Goal: Transaction & Acquisition: Purchase product/service

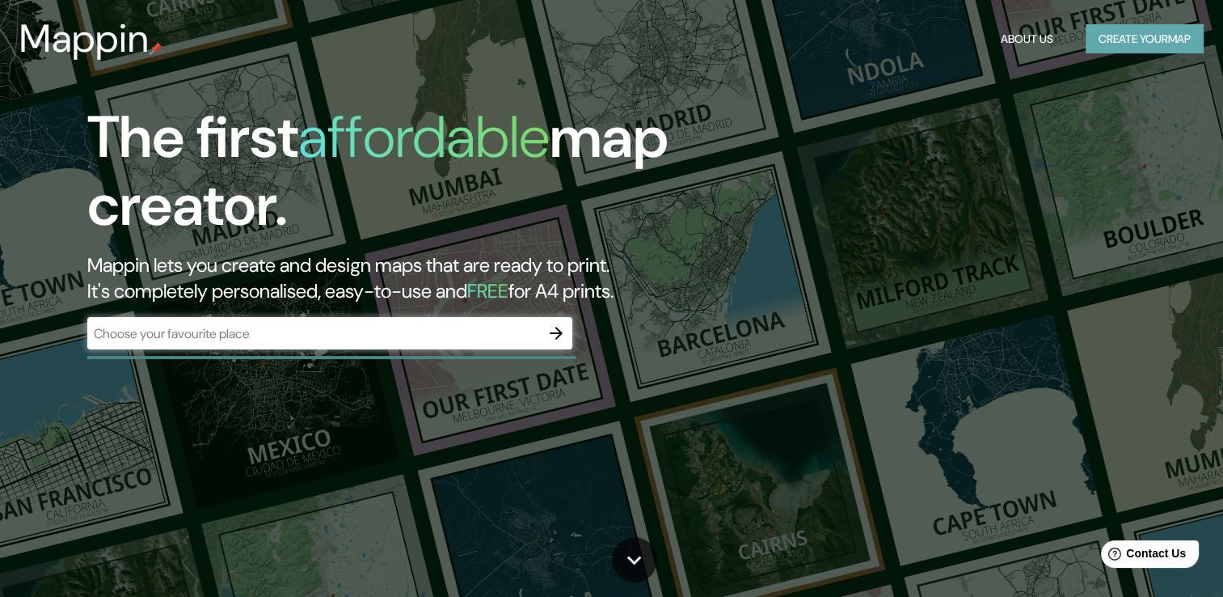
click at [1138, 36] on button "Create your map" at bounding box center [1145, 39] width 118 height 30
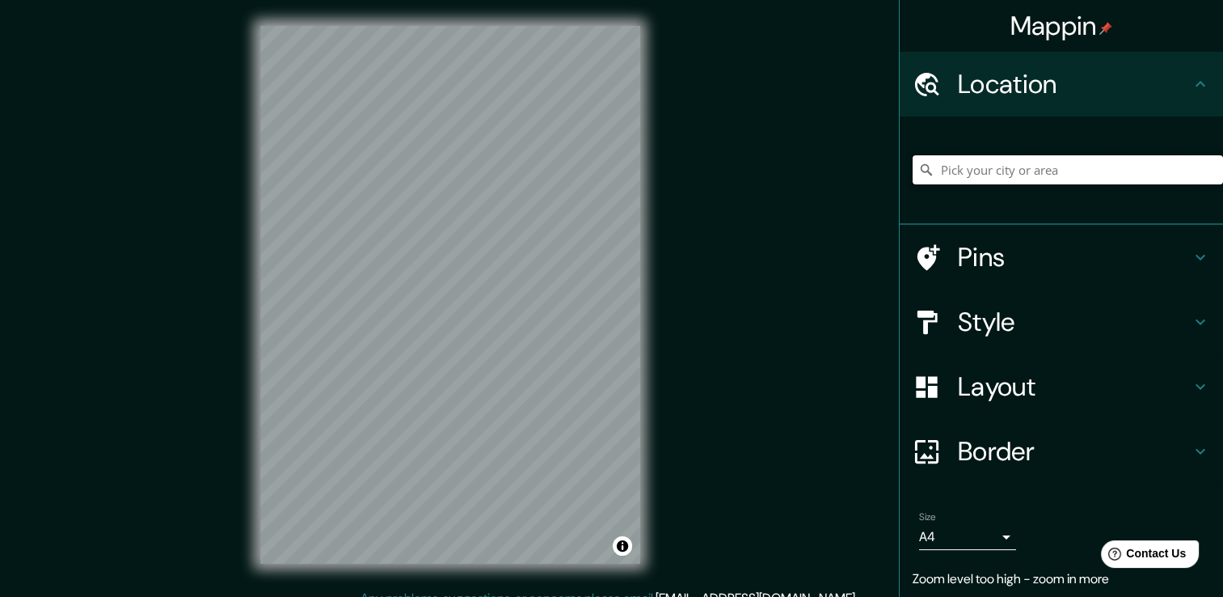
click at [1081, 167] on input "Pick your city or area" at bounding box center [1068, 169] width 310 height 29
drag, startPoint x: 989, startPoint y: 175, endPoint x: 1183, endPoint y: 189, distance: 194.5
click at [1183, 189] on div "Huamanga, [GEOGRAPHIC_DATA], [GEOGRAPHIC_DATA], [GEOGRAPHIC_DATA]" at bounding box center [1068, 169] width 310 height 81
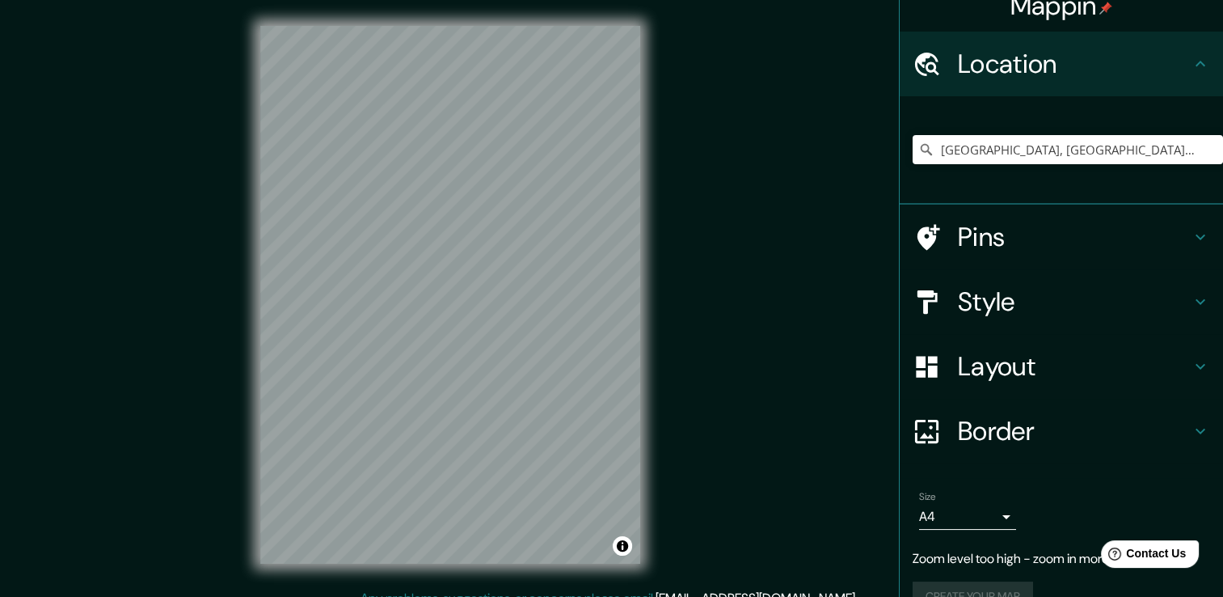
click at [1066, 289] on h4 "Style" at bounding box center [1074, 301] width 233 height 32
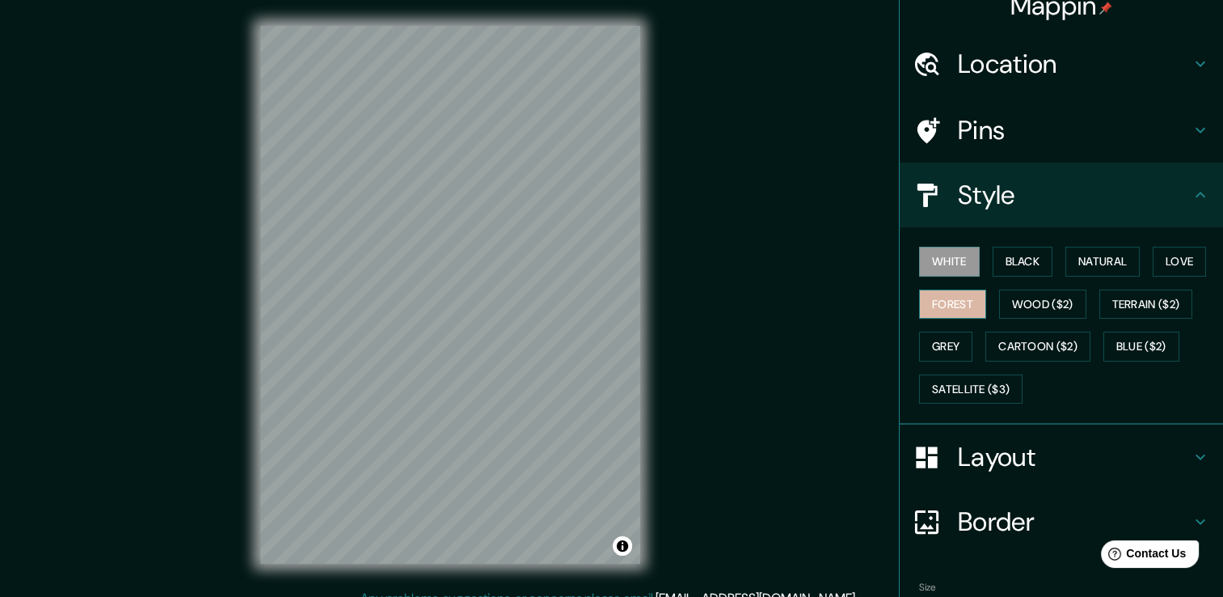
click at [955, 305] on button "Forest" at bounding box center [952, 304] width 67 height 30
click at [1168, 260] on button "Love" at bounding box center [1179, 262] width 53 height 30
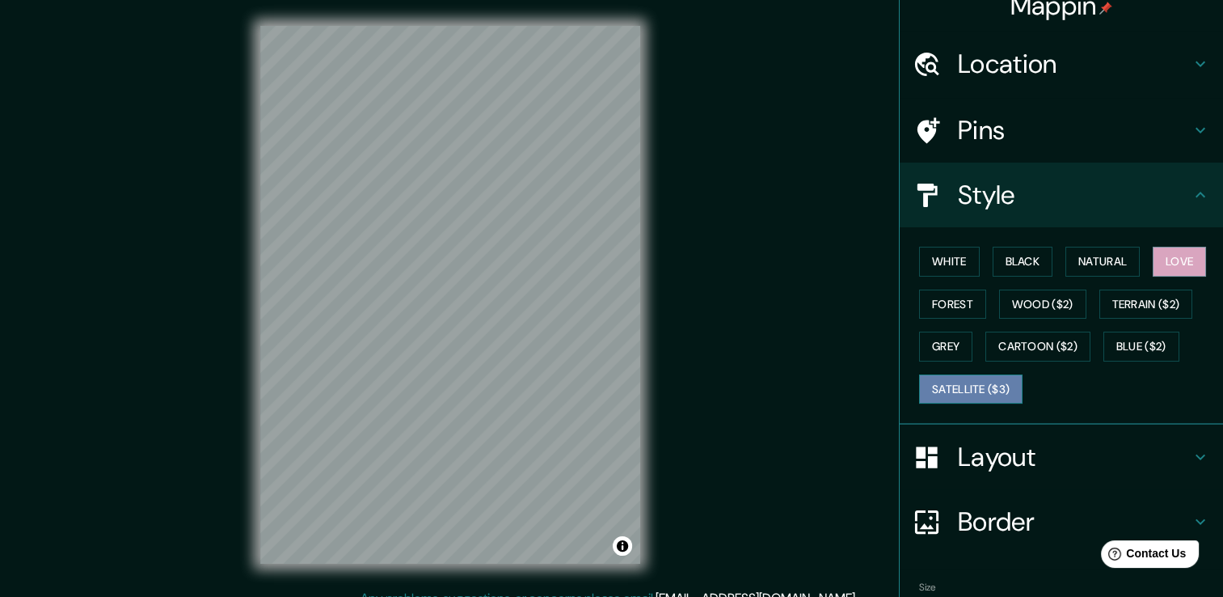
click at [984, 386] on button "Satellite ($3)" at bounding box center [970, 389] width 103 height 30
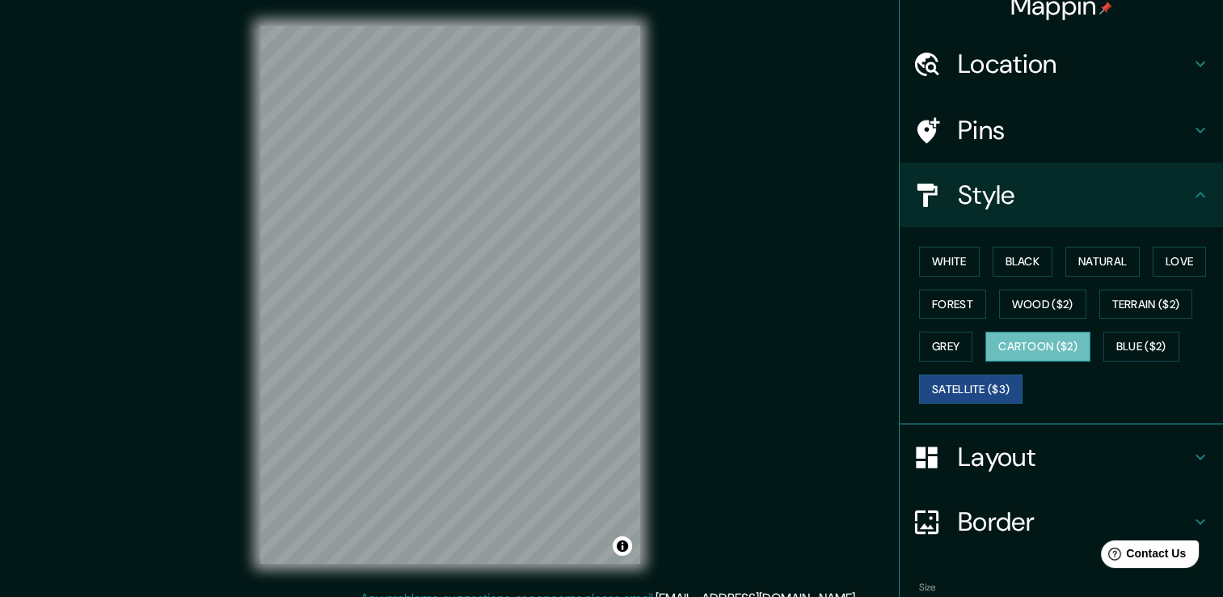
click at [1011, 348] on button "Cartoon ($2)" at bounding box center [1037, 346] width 105 height 30
click at [1183, 435] on div "Layout" at bounding box center [1061, 456] width 323 height 65
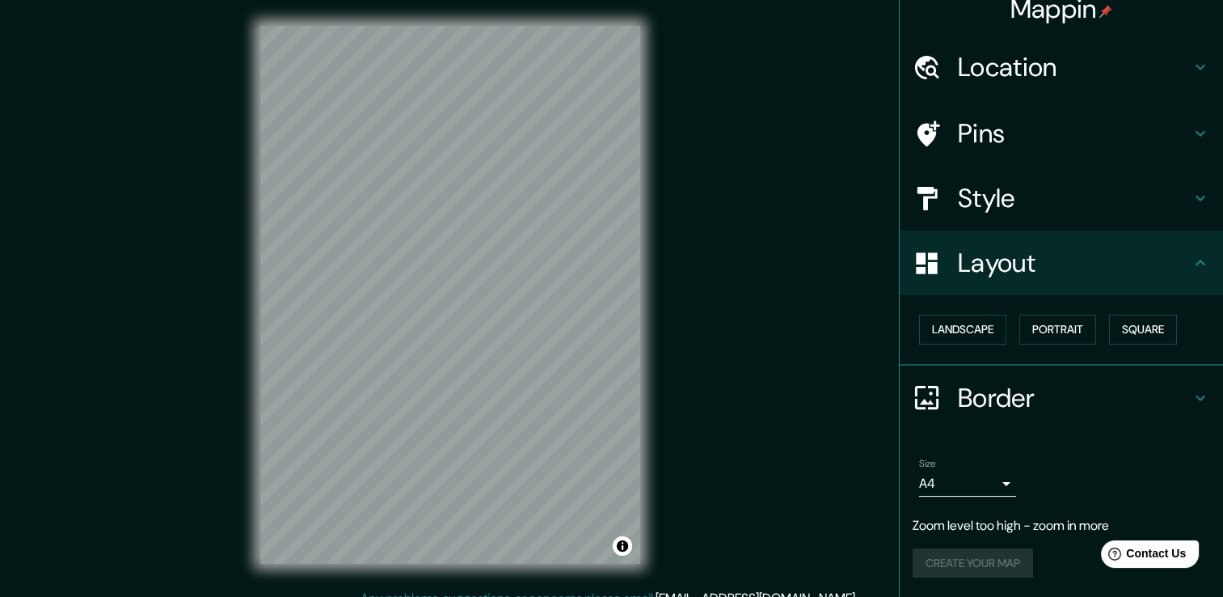
scroll to position [15, 0]
click at [970, 325] on button "Landscape" at bounding box center [962, 331] width 87 height 30
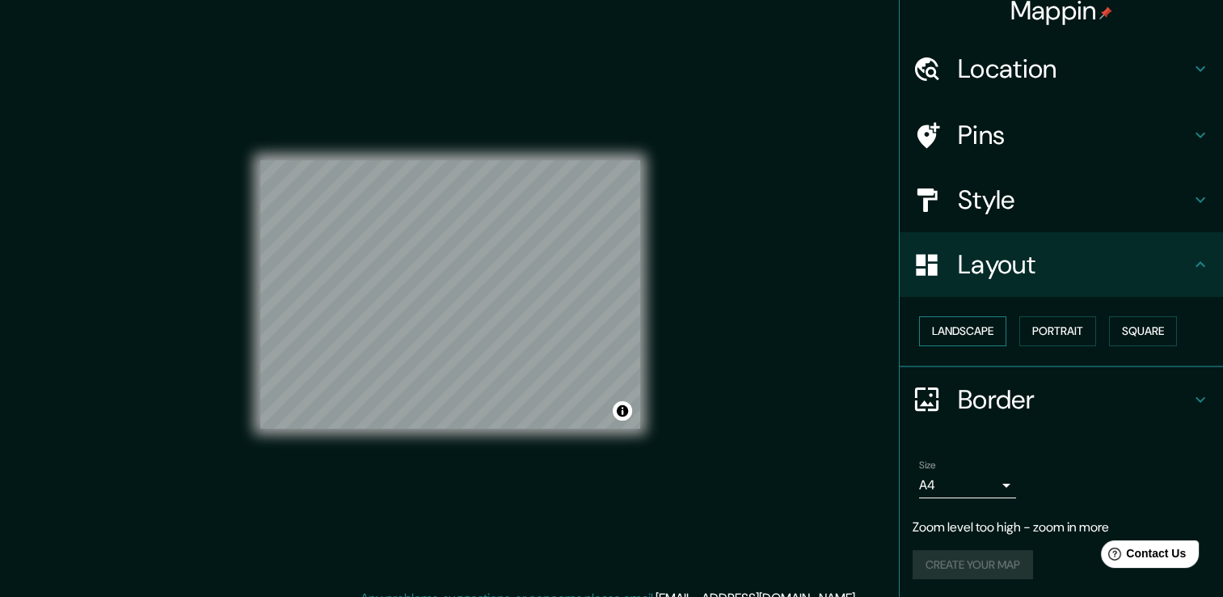
click at [971, 328] on button "Landscape" at bounding box center [962, 331] width 87 height 30
click at [1056, 327] on button "Portrait" at bounding box center [1057, 331] width 77 height 30
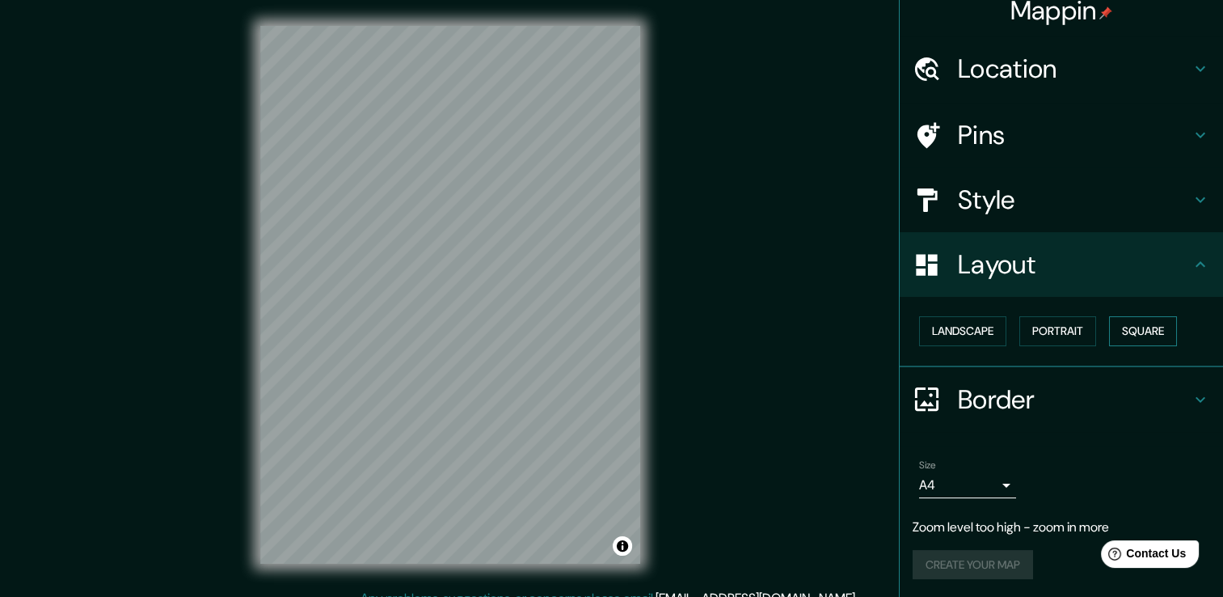
click at [1135, 332] on button "Square" at bounding box center [1143, 331] width 68 height 30
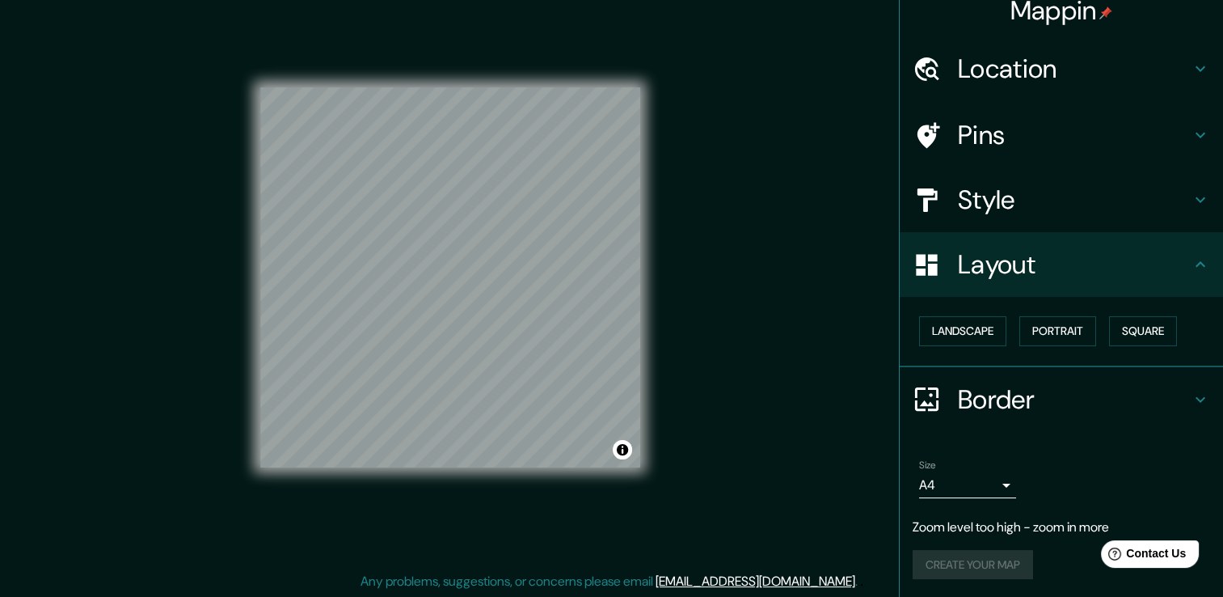
scroll to position [18, 0]
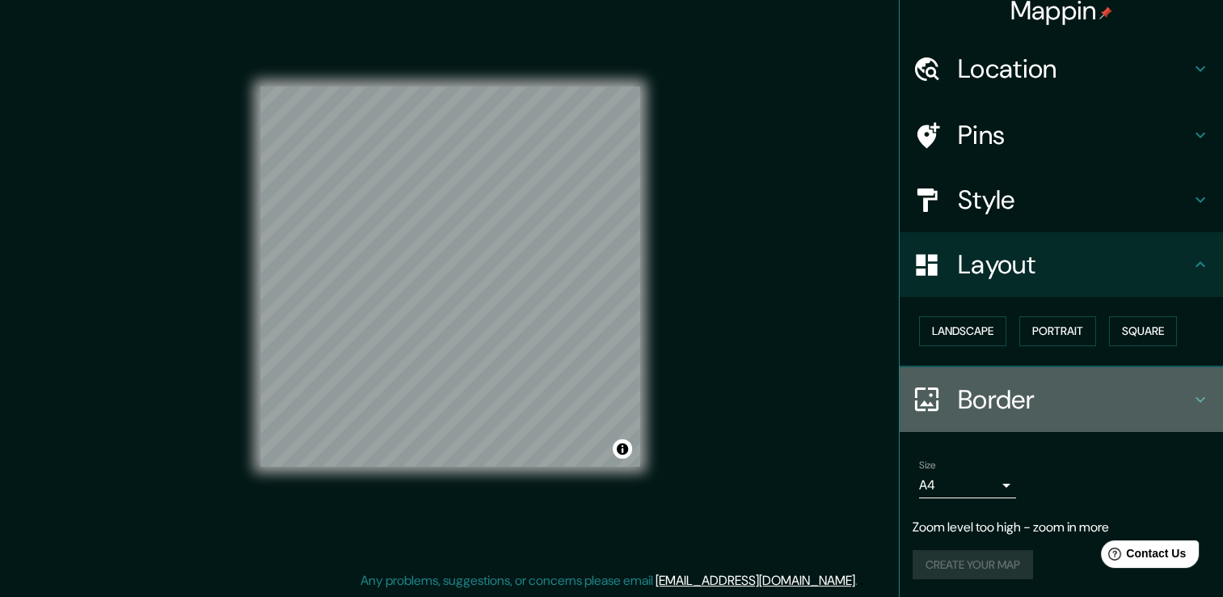
click at [1071, 396] on h4 "Border" at bounding box center [1074, 399] width 233 height 32
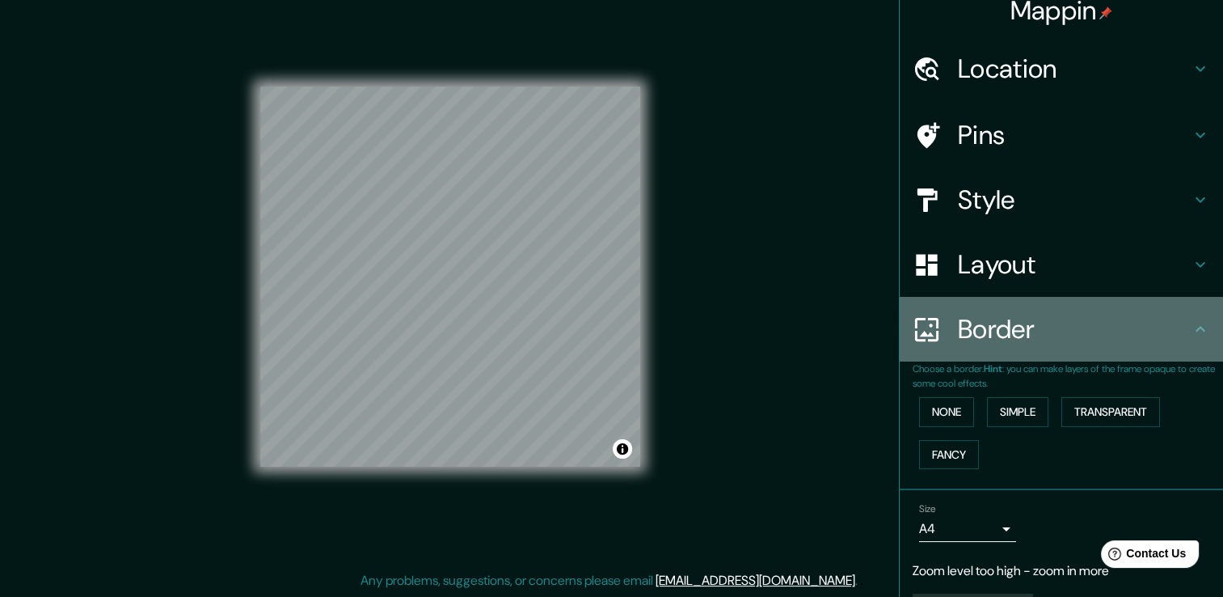
click at [1081, 360] on div "Border" at bounding box center [1061, 329] width 323 height 65
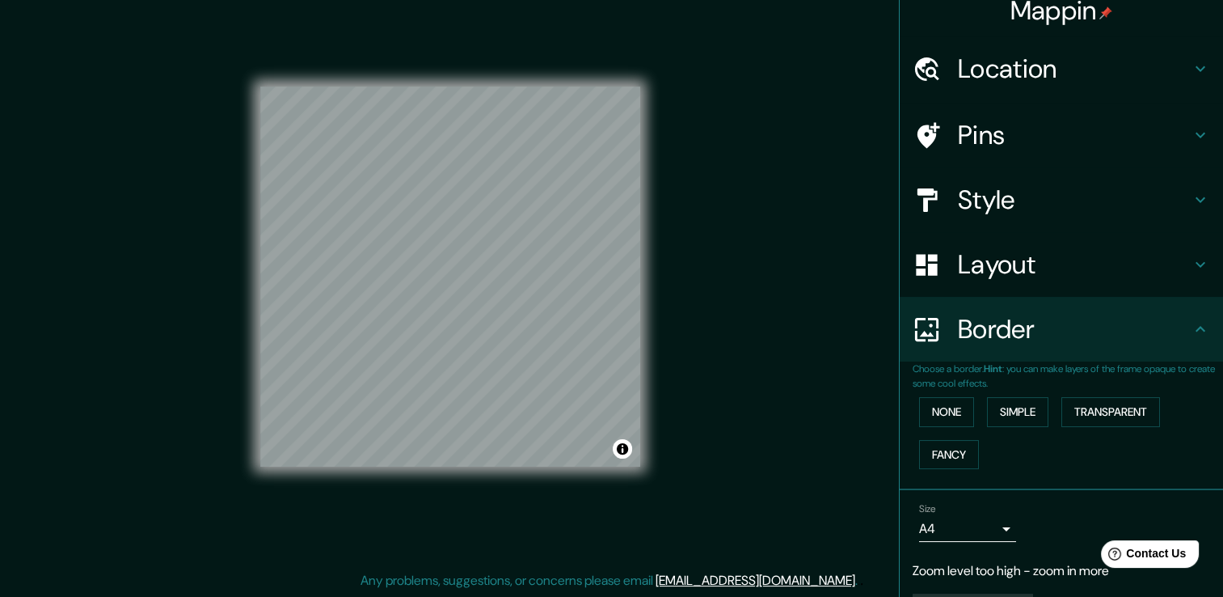
click at [1053, 189] on h4 "Style" at bounding box center [1074, 199] width 233 height 32
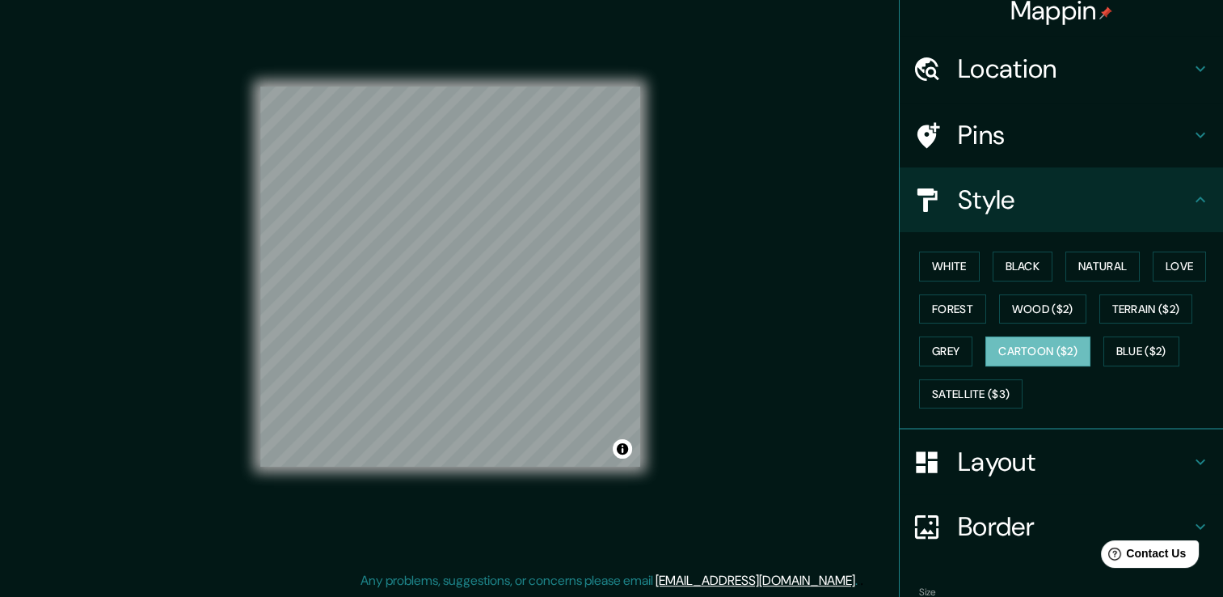
click at [1039, 134] on h4 "Pins" at bounding box center [1074, 135] width 233 height 32
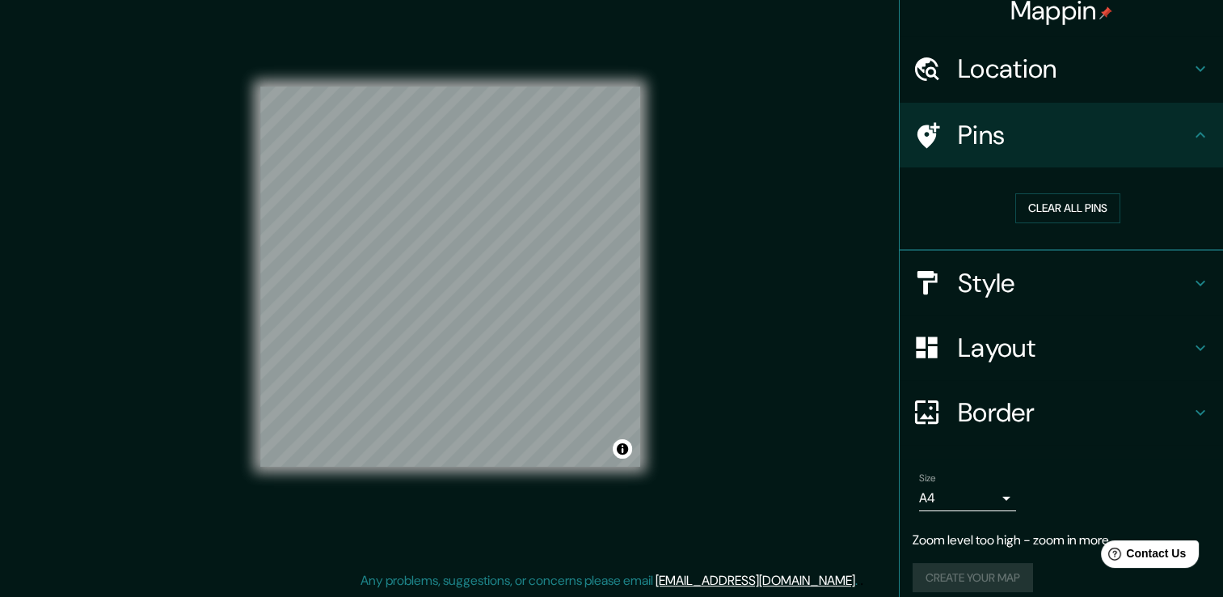
click at [1044, 66] on h4 "Location" at bounding box center [1074, 69] width 233 height 32
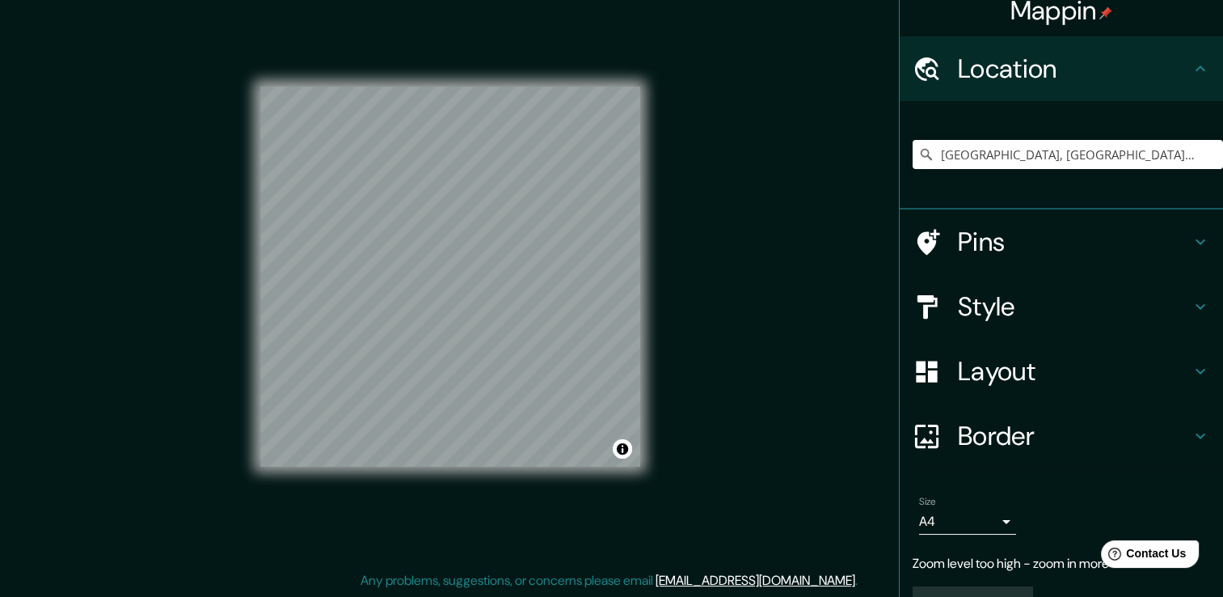
click at [1039, 300] on h4 "Style" at bounding box center [1074, 306] width 233 height 32
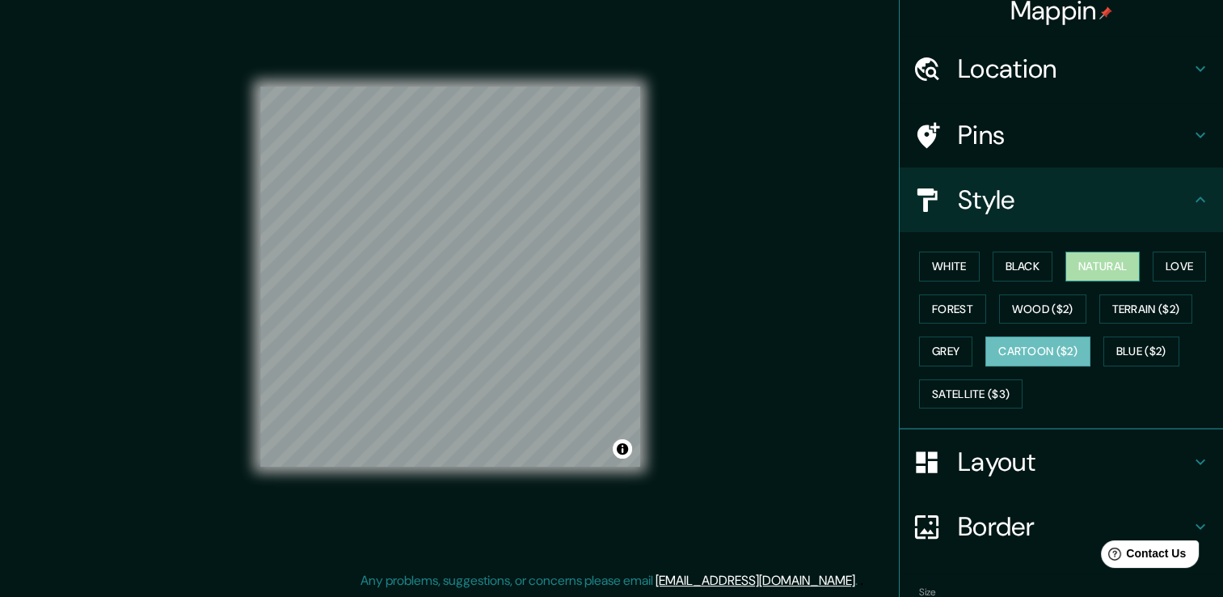
click at [1100, 269] on button "Natural" at bounding box center [1102, 266] width 74 height 30
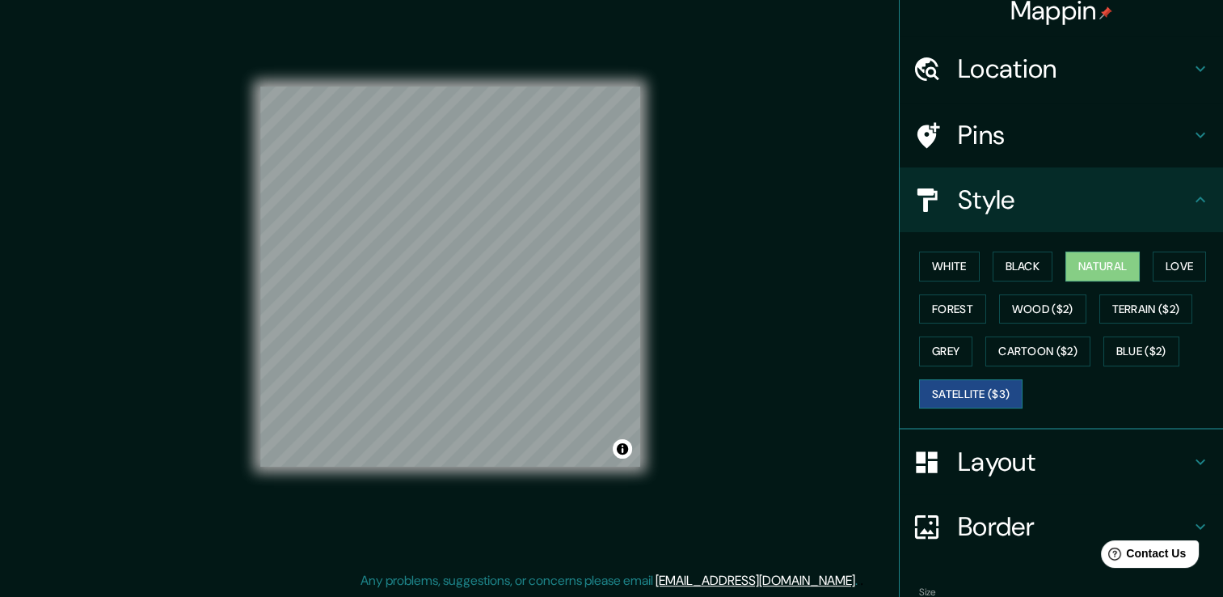
click at [967, 396] on button "Satellite ($3)" at bounding box center [970, 394] width 103 height 30
click at [1028, 350] on button "Cartoon ($2)" at bounding box center [1037, 351] width 105 height 30
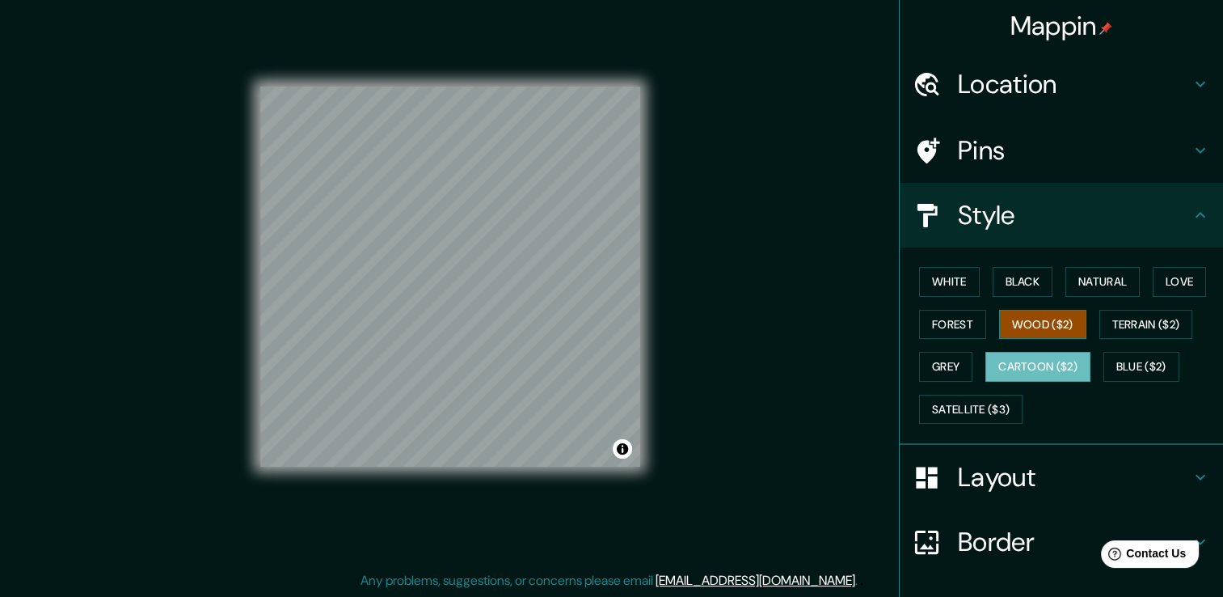
scroll to position [0, 0]
click at [1056, 80] on h4 "Location" at bounding box center [1074, 84] width 233 height 32
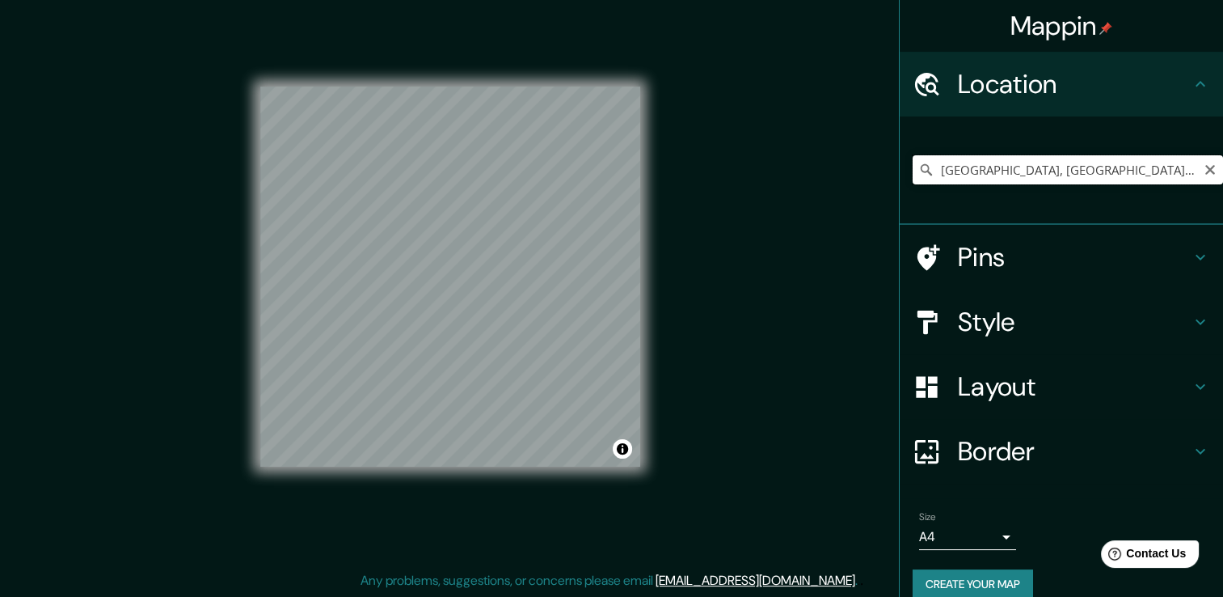
click at [1050, 174] on input "[GEOGRAPHIC_DATA], [GEOGRAPHIC_DATA], [GEOGRAPHIC_DATA], [GEOGRAPHIC_DATA]" at bounding box center [1068, 169] width 310 height 29
drag, startPoint x: 1050, startPoint y: 174, endPoint x: 893, endPoint y: 169, distance: 156.9
click at [900, 169] on div "[GEOGRAPHIC_DATA], [GEOGRAPHIC_DATA], [GEOGRAPHIC_DATA], [GEOGRAPHIC_DATA]" at bounding box center [1061, 170] width 323 height 108
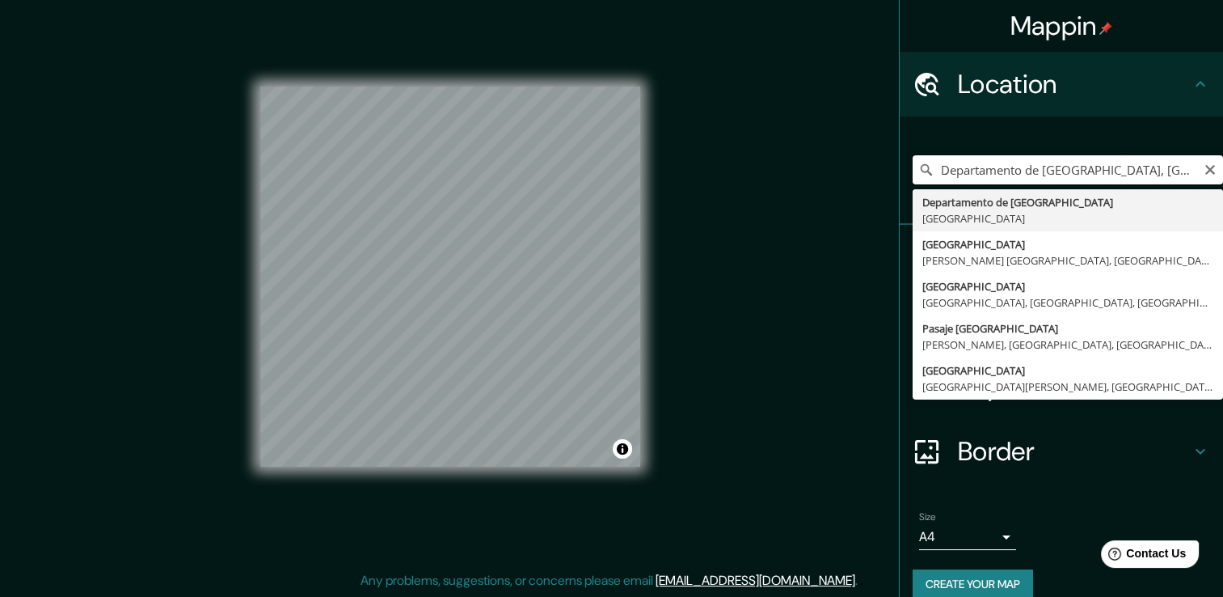
type input "Departamento de [GEOGRAPHIC_DATA], [GEOGRAPHIC_DATA]"
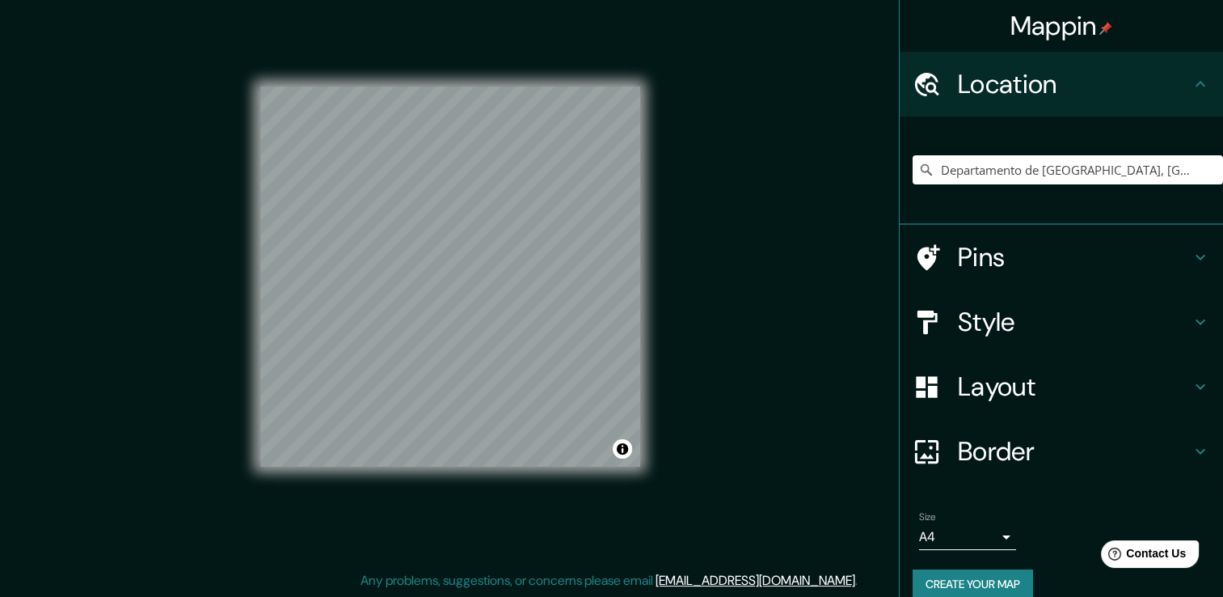
click at [996, 315] on h4 "Style" at bounding box center [1074, 322] width 233 height 32
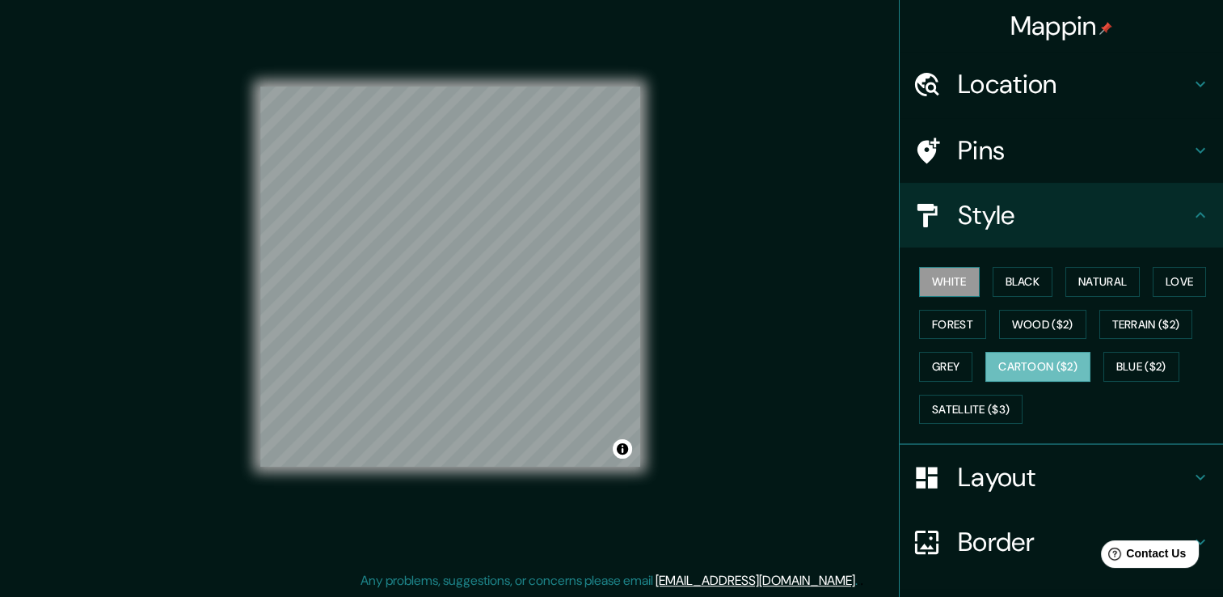
click at [945, 282] on button "White" at bounding box center [949, 282] width 61 height 30
click at [1152, 319] on button "Terrain ($2)" at bounding box center [1146, 325] width 94 height 30
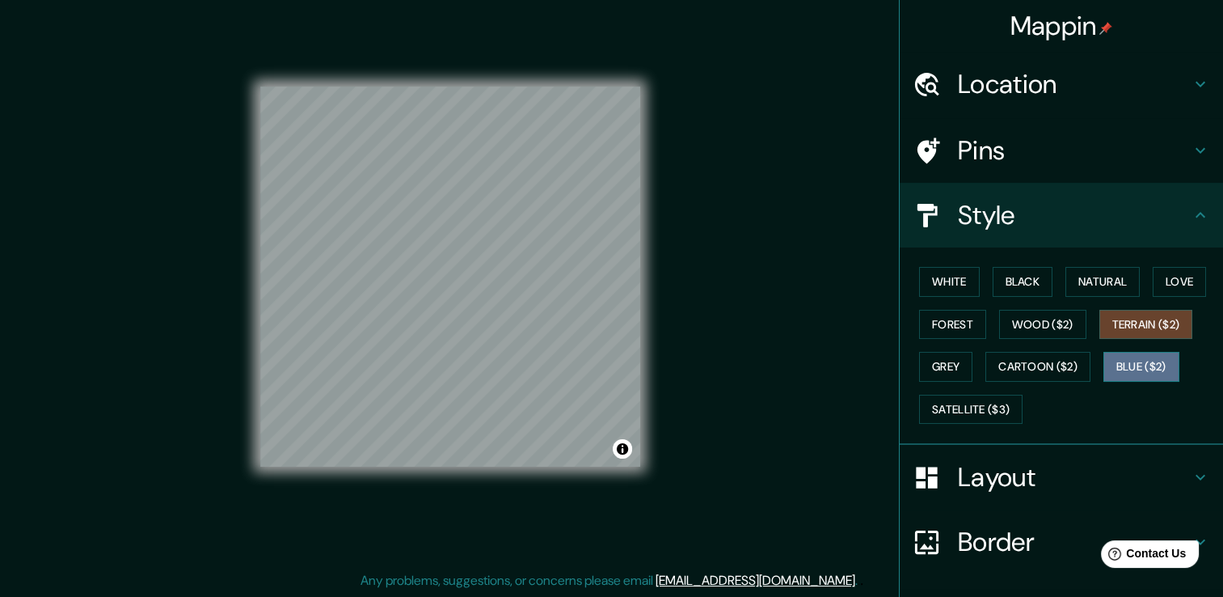
click at [1149, 364] on button "Blue ($2)" at bounding box center [1141, 367] width 76 height 30
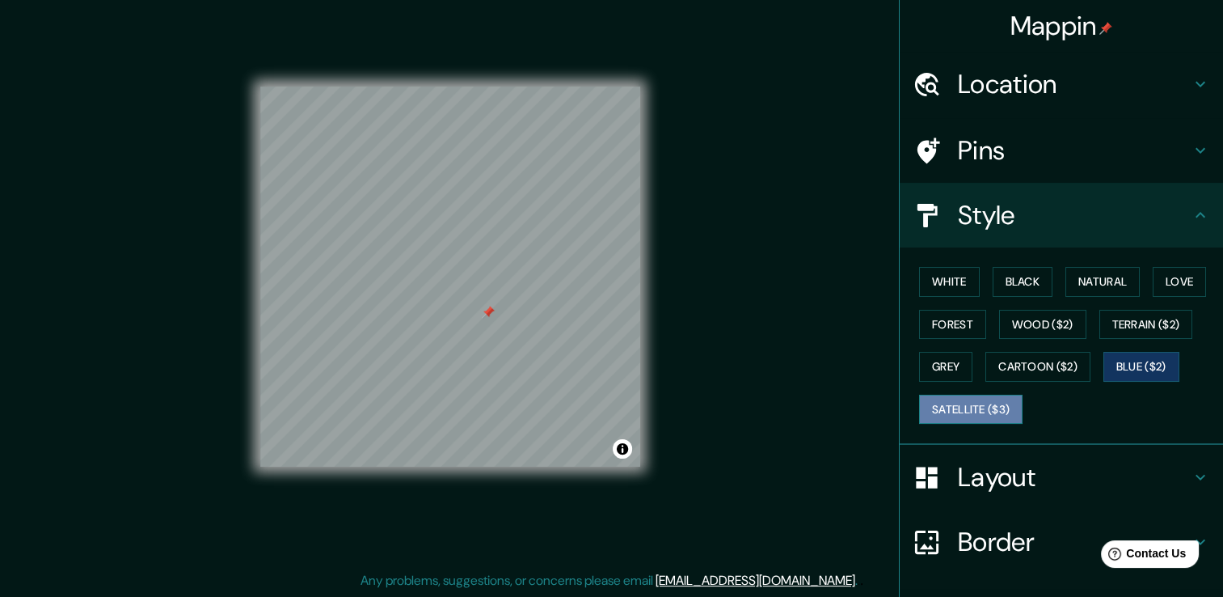
click at [983, 404] on button "Satellite ($3)" at bounding box center [970, 409] width 103 height 30
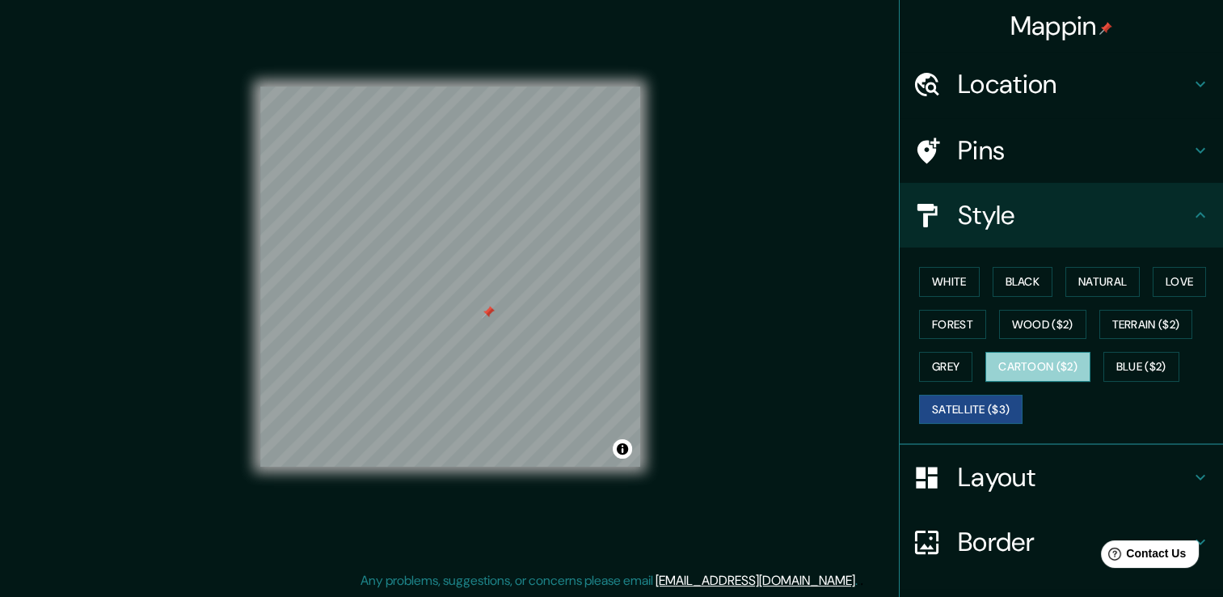
click at [1023, 370] on button "Cartoon ($2)" at bounding box center [1037, 367] width 105 height 30
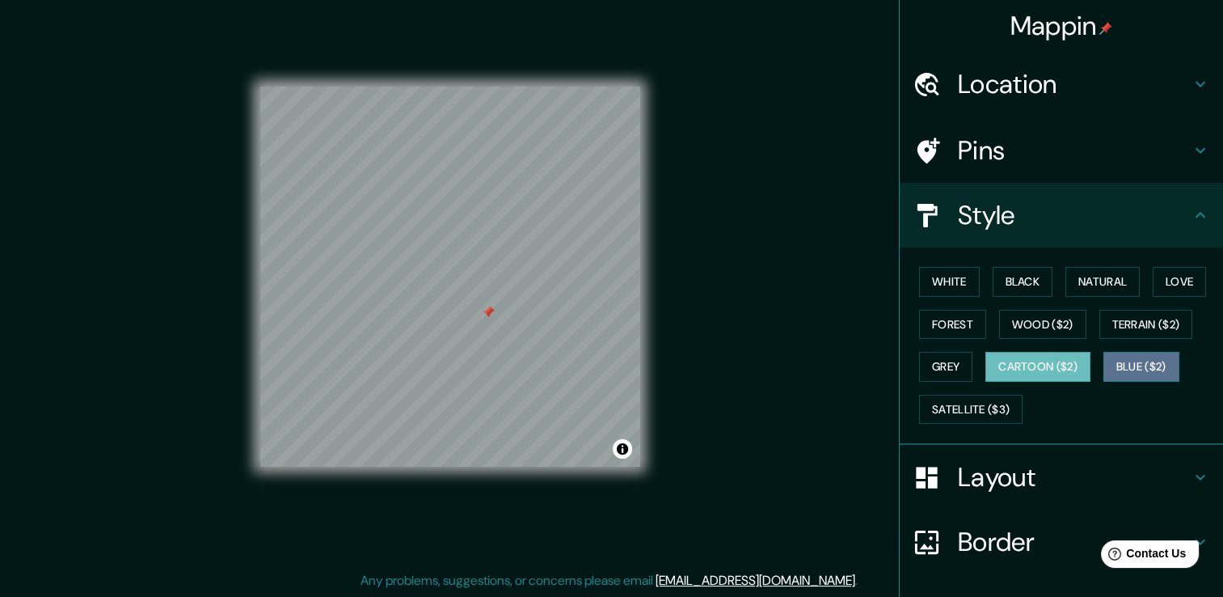
click at [1141, 357] on button "Blue ($2)" at bounding box center [1141, 367] width 76 height 30
click at [1026, 363] on button "Cartoon ($2)" at bounding box center [1037, 367] width 105 height 30
drag, startPoint x: 530, startPoint y: 259, endPoint x: 521, endPoint y: 254, distance: 11.2
click at [521, 254] on div at bounding box center [520, 257] width 13 height 13
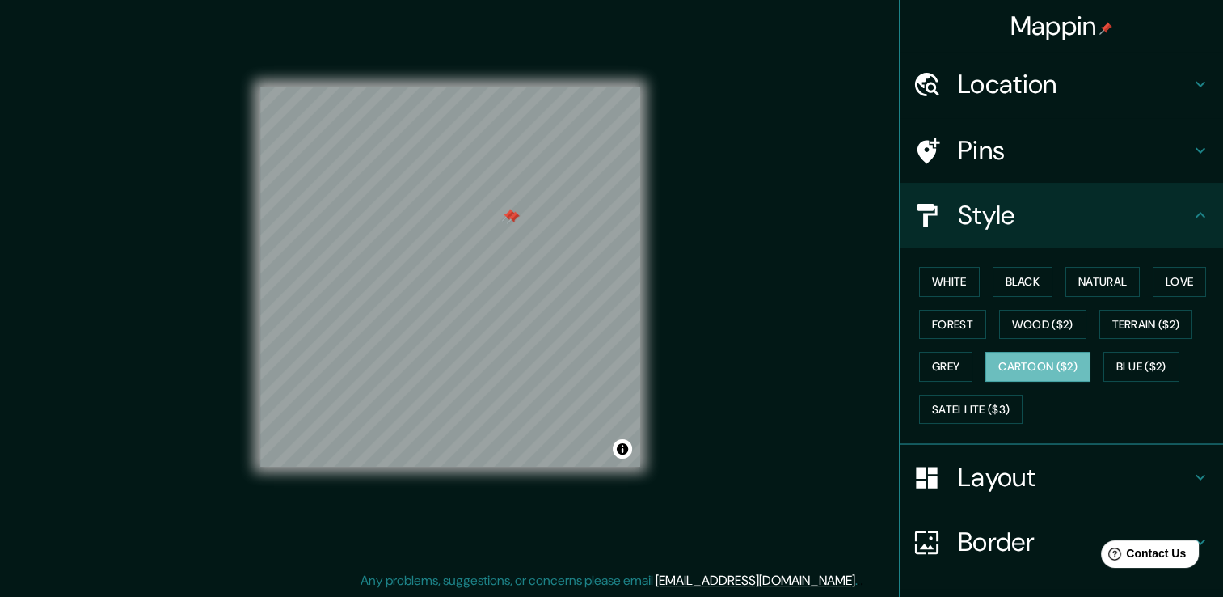
click at [511, 215] on div at bounding box center [513, 217] width 13 height 13
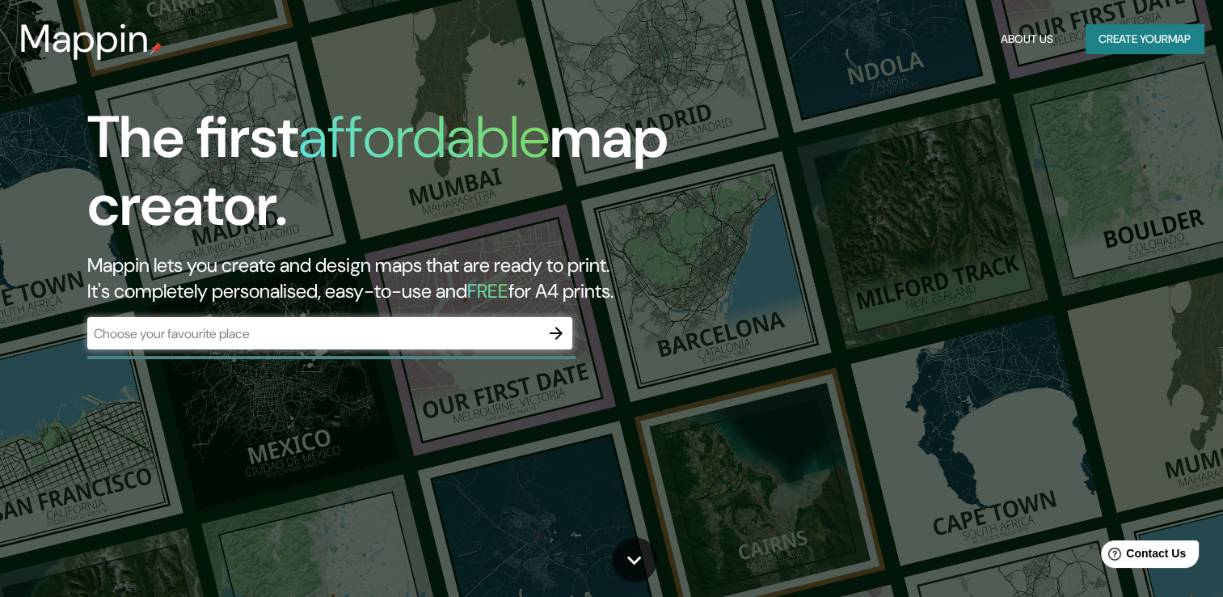
click at [509, 215] on h1 "The first affordable map creator." at bounding box center [393, 177] width 612 height 149
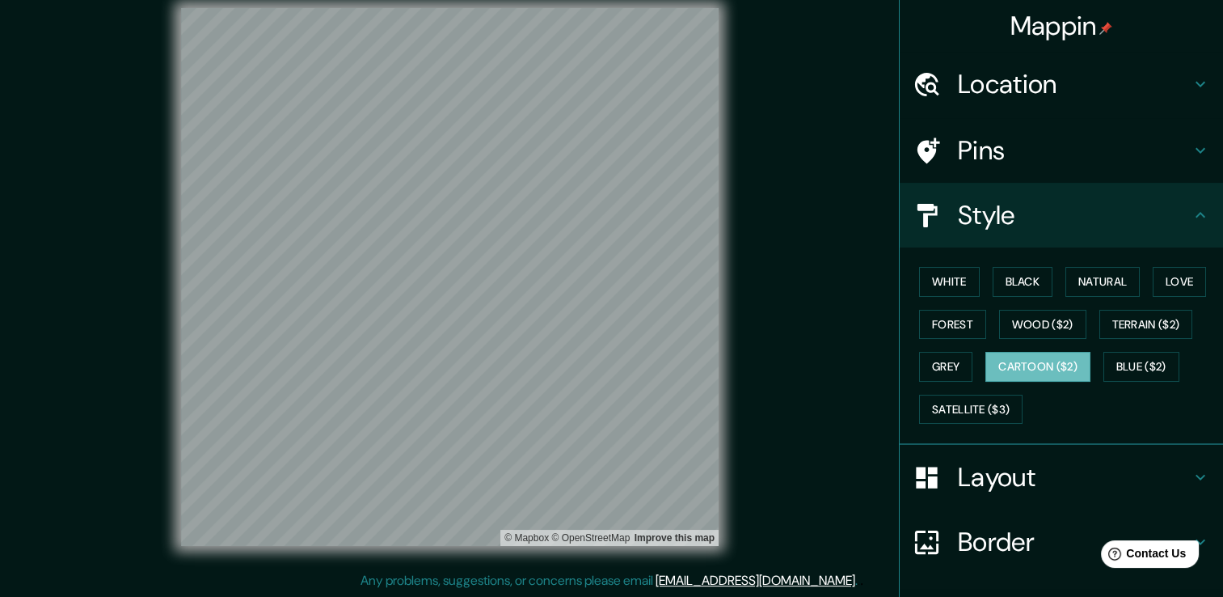
click at [715, 574] on div "Mappin Location Pins Style White Black Natural Love Forest Wood ($2) Terrain ($…" at bounding box center [611, 289] width 1223 height 614
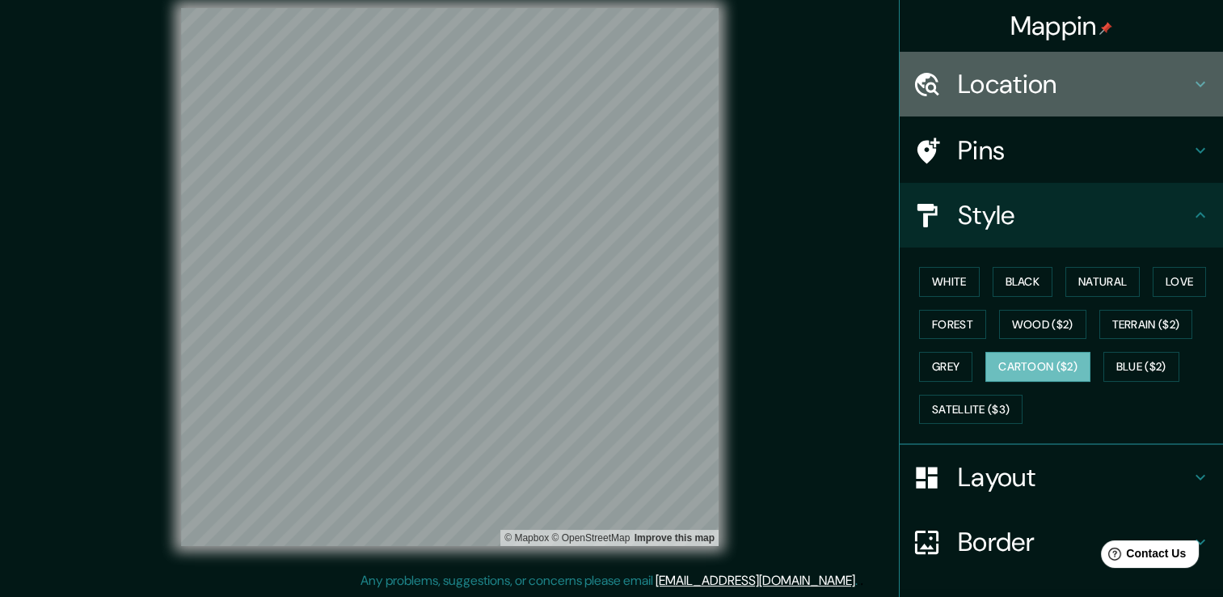
click at [996, 87] on h4 "Location" at bounding box center [1074, 84] width 233 height 32
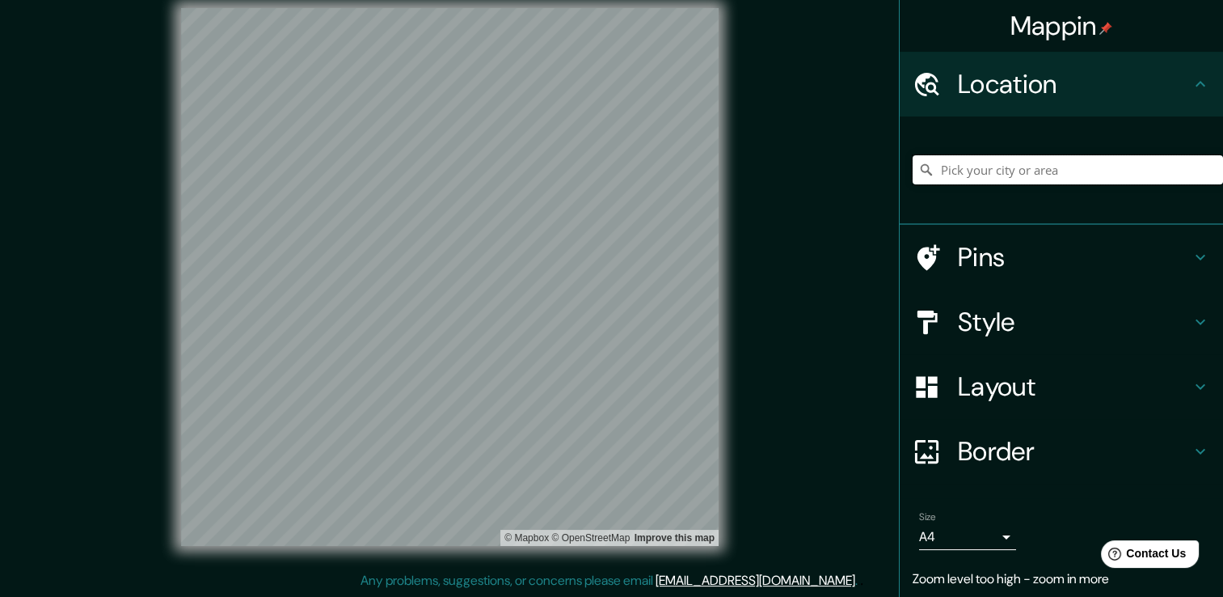
click at [1006, 161] on input "Pick your city or area" at bounding box center [1068, 169] width 310 height 29
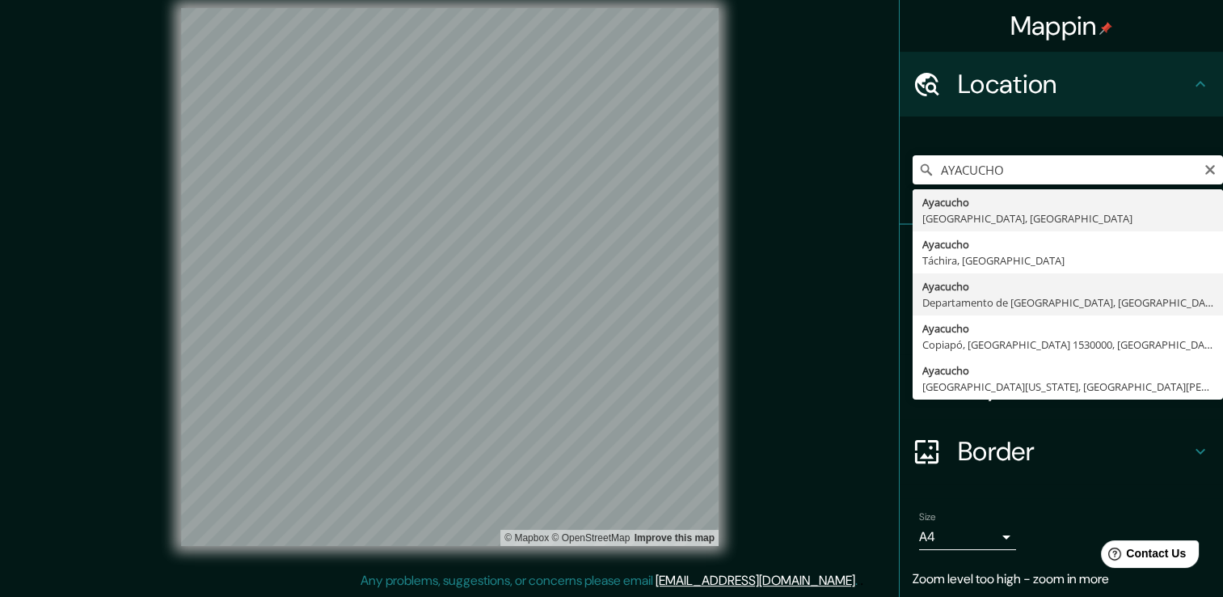
type input "[GEOGRAPHIC_DATA], [GEOGRAPHIC_DATA], [GEOGRAPHIC_DATA]"
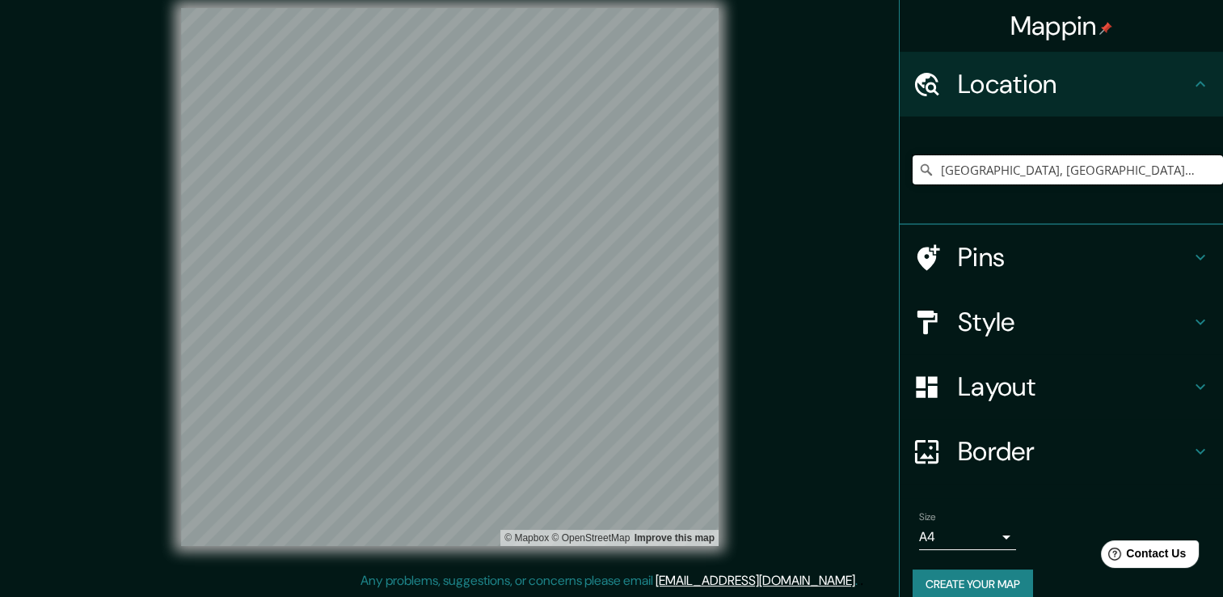
drag, startPoint x: 980, startPoint y: 179, endPoint x: 1237, endPoint y: 173, distance: 257.9
click at [1222, 173] on html "Mappin Location [GEOGRAPHIC_DATA], [GEOGRAPHIC_DATA], [GEOGRAPHIC_DATA] Pins St…" at bounding box center [611, 280] width 1223 height 597
click at [762, 320] on div "Mappin Location [GEOGRAPHIC_DATA], [GEOGRAPHIC_DATA], [GEOGRAPHIC_DATA] Pins St…" at bounding box center [611, 289] width 1223 height 614
click at [440, 293] on div at bounding box center [435, 288] width 13 height 13
click at [441, 289] on div at bounding box center [442, 288] width 13 height 13
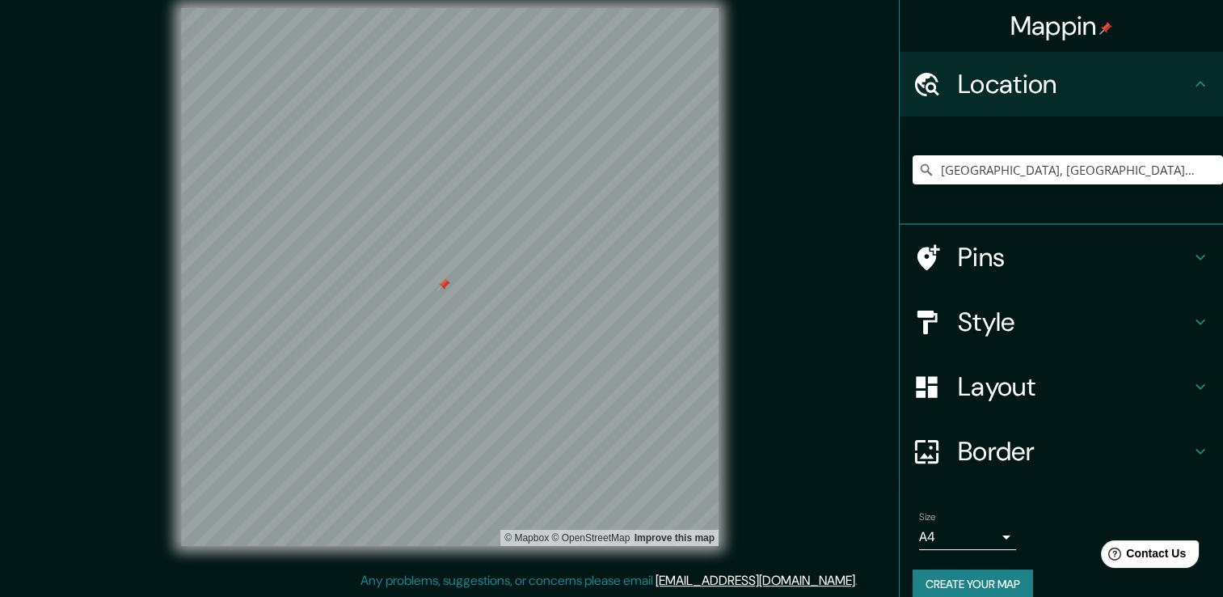
click at [443, 283] on div at bounding box center [443, 284] width 13 height 13
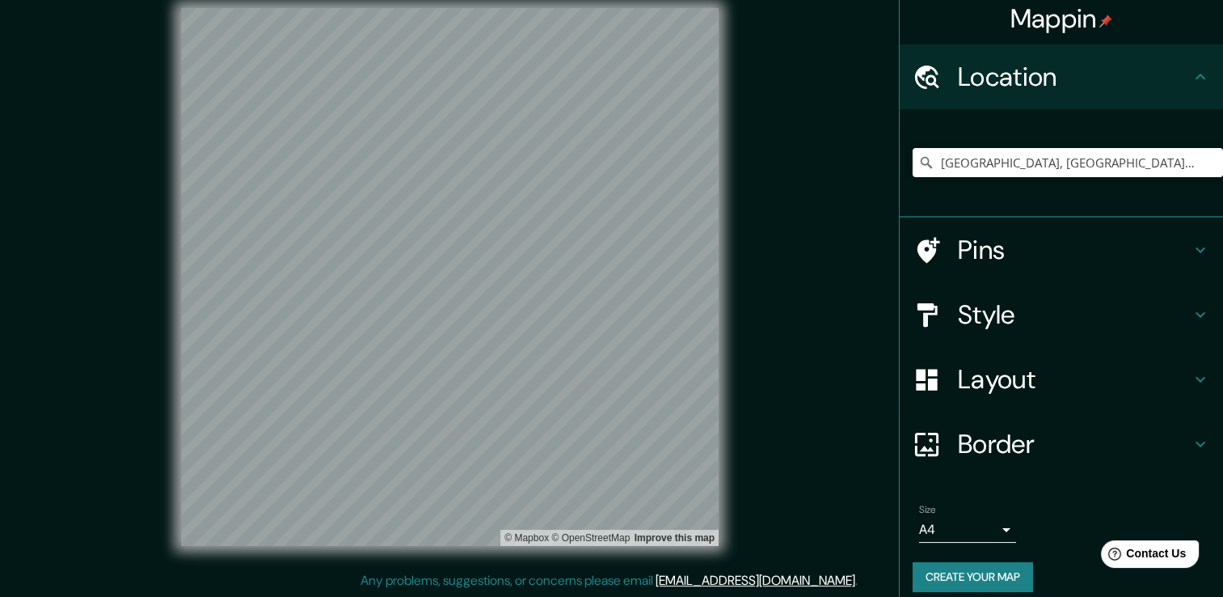
scroll to position [20, 0]
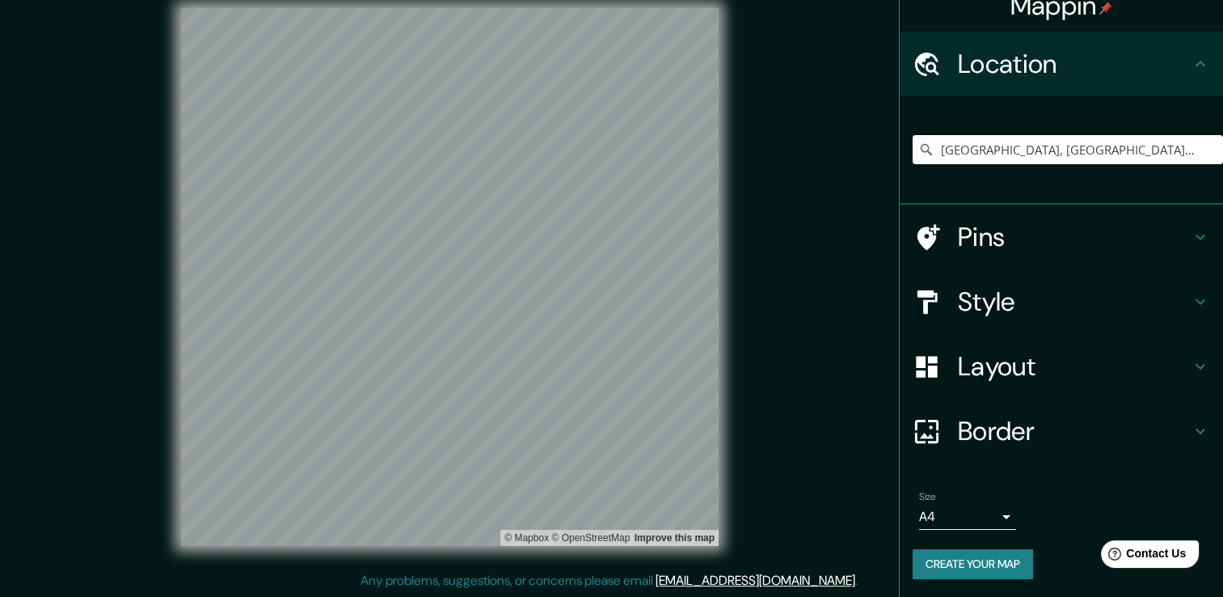
click at [1081, 419] on h4 "Border" at bounding box center [1074, 431] width 233 height 32
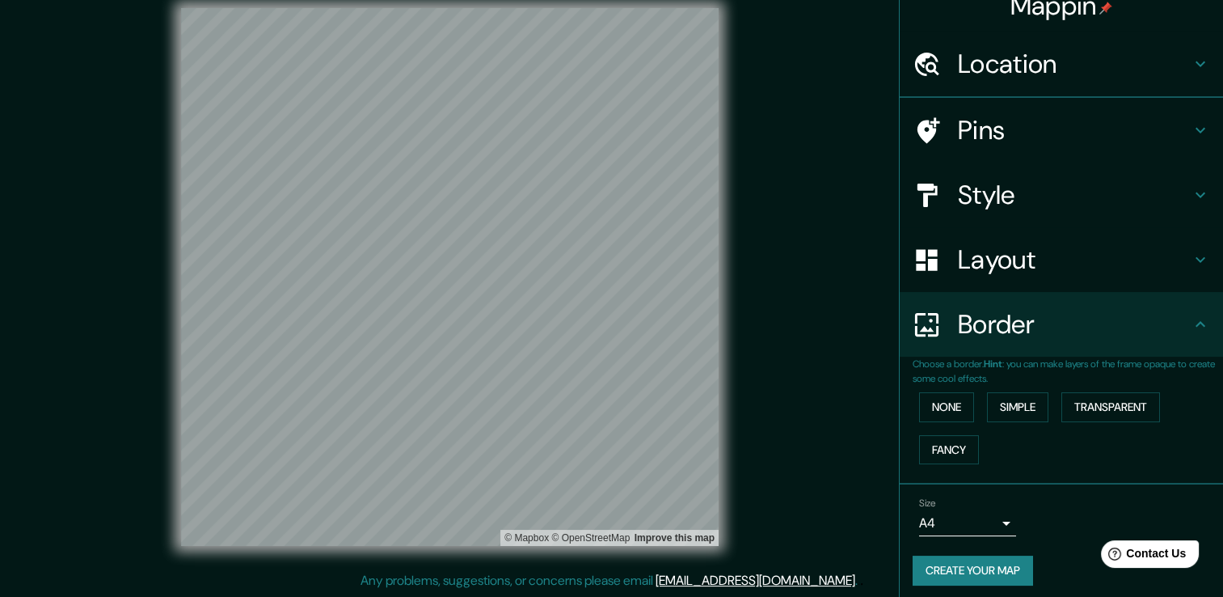
scroll to position [0, 0]
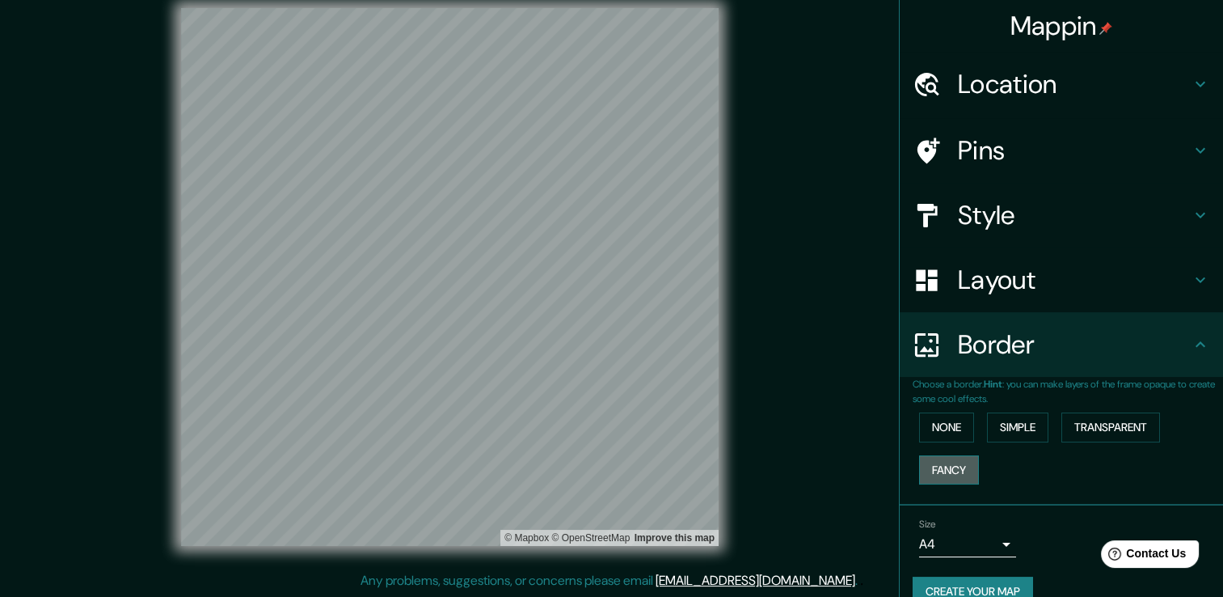
click at [939, 467] on button "Fancy" at bounding box center [949, 470] width 60 height 30
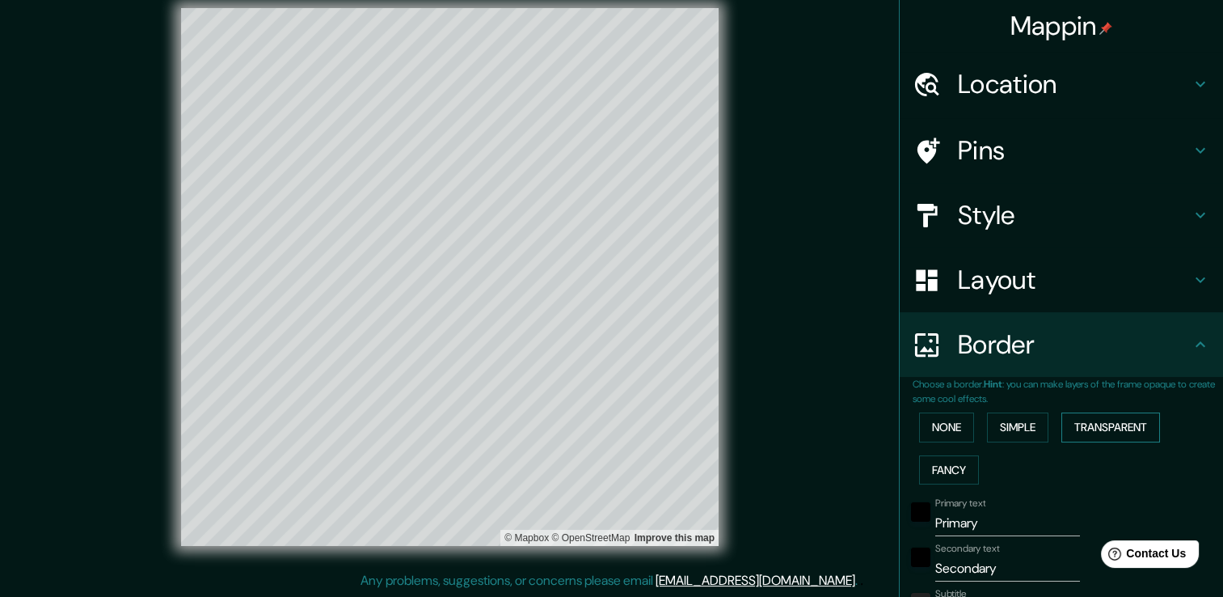
click at [1107, 428] on button "Transparent" at bounding box center [1110, 427] width 99 height 30
click at [1010, 423] on button "Simple" at bounding box center [1017, 427] width 61 height 30
click at [941, 428] on button "None" at bounding box center [946, 427] width 55 height 30
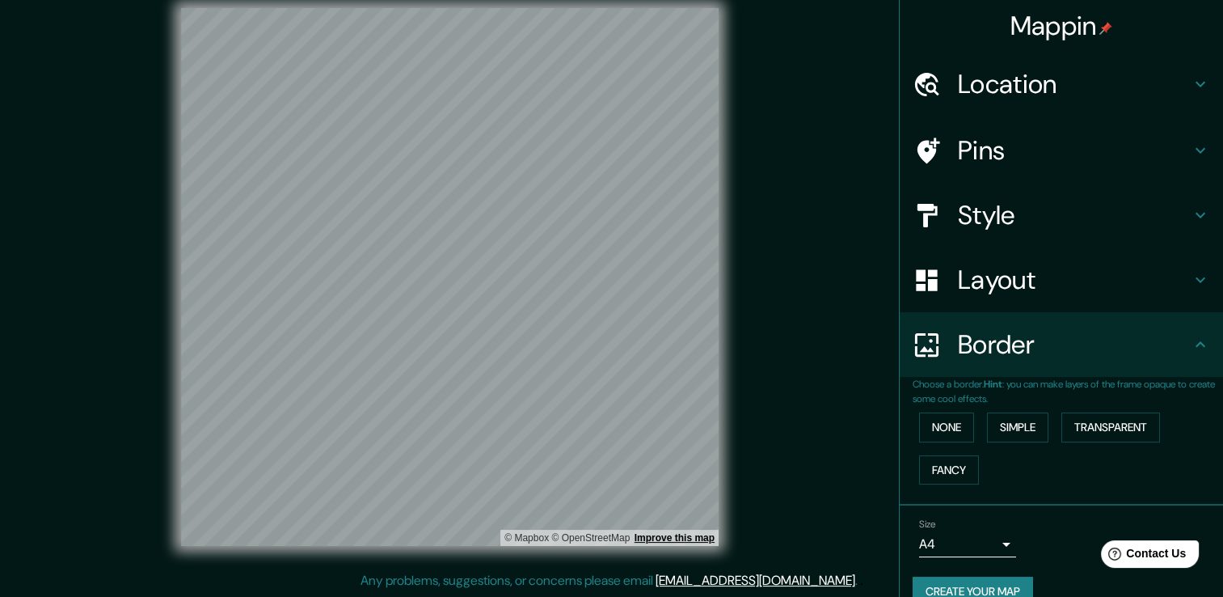
click at [676, 537] on link "Improve this map" at bounding box center [675, 537] width 80 height 11
